Goal: Transaction & Acquisition: Purchase product/service

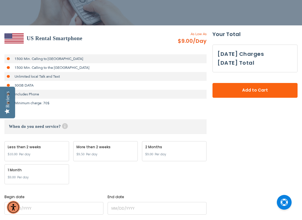
scroll to position [89, 0]
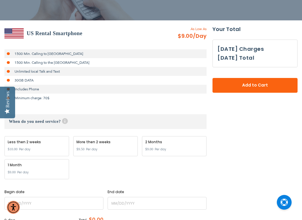
click at [50, 157] on div "Less then 2 weeks $10.00 Per day" at bounding box center [36, 146] width 65 height 20
click at [24, 152] on span "Per day" at bounding box center [25, 149] width 12 height 5
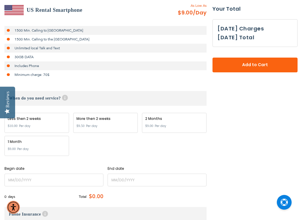
scroll to position [118, 0]
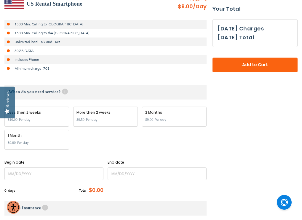
click at [25, 115] on div "Less then 2 weeks" at bounding box center [37, 112] width 58 height 5
click at [27, 123] on span "Per day" at bounding box center [25, 119] width 12 height 5
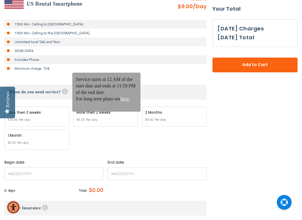
click at [67, 95] on span "Help" at bounding box center [65, 92] width 6 height 6
click at [63, 95] on span "Help" at bounding box center [65, 92] width 6 height 6
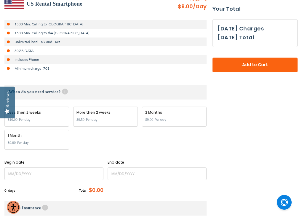
click at [45, 115] on div "Less then 2 weeks" at bounding box center [37, 112] width 58 height 5
click at [40, 127] on div "Less then 2 weeks $10.00 Per day" at bounding box center [36, 117] width 65 height 20
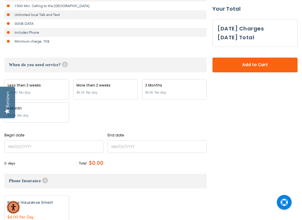
scroll to position [178, 0]
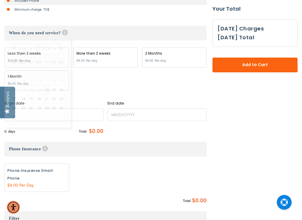
click at [34, 121] on input "name" at bounding box center [53, 115] width 99 height 13
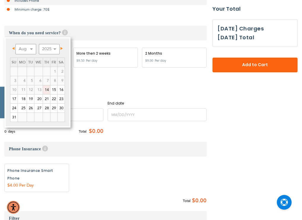
click at [47, 92] on link "14" at bounding box center [46, 90] width 7 height 9
type input "[DATE]"
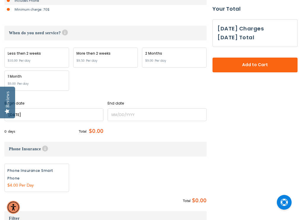
click at [154, 106] on label "End date" at bounding box center [156, 103] width 99 height 5
click at [149, 121] on input "name" at bounding box center [156, 115] width 99 height 13
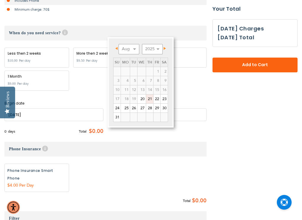
click at [149, 101] on link "21" at bounding box center [149, 99] width 7 height 9
type input "[DATE]"
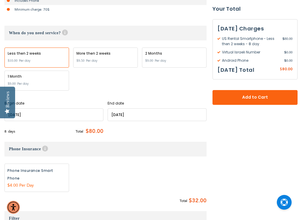
click at [17, 121] on input "name" at bounding box center [53, 115] width 99 height 13
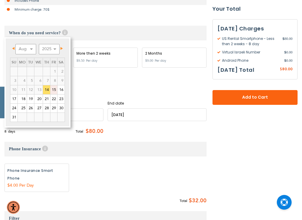
click at [55, 91] on link "15" at bounding box center [53, 90] width 7 height 9
type input "[DATE]"
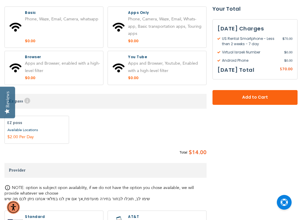
scroll to position [414, 0]
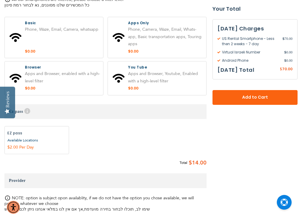
click at [67, 95] on label at bounding box center [54, 79] width 98 height 34
radio input "true"
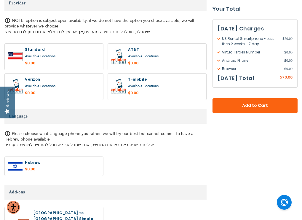
scroll to position [592, 0]
click at [57, 70] on label at bounding box center [54, 57] width 98 height 26
radio input "true"
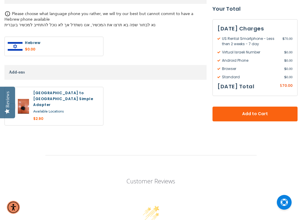
scroll to position [710, 0]
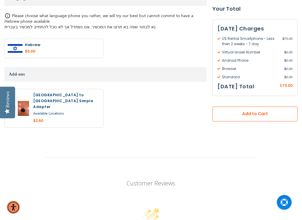
click at [254, 115] on span "Add to Cart" at bounding box center [255, 114] width 46 height 6
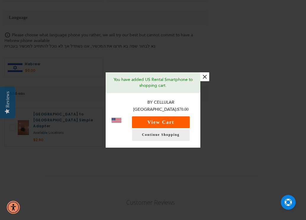
click at [161, 122] on button "View Cart" at bounding box center [161, 123] width 58 height 12
